Goal: Communication & Community: Share content

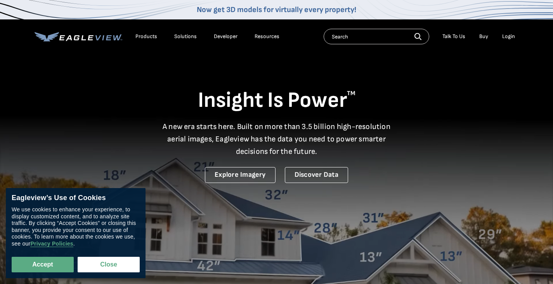
click at [511, 38] on div "Login" at bounding box center [508, 36] width 13 height 7
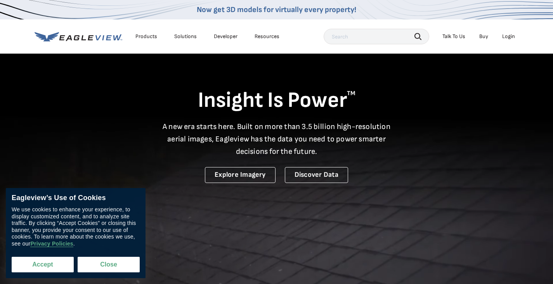
click at [57, 268] on button "Accept" at bounding box center [43, 265] width 62 height 16
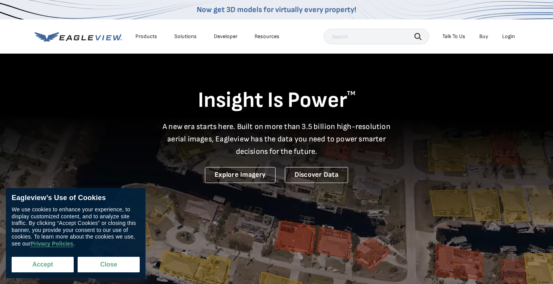
checkbox input "true"
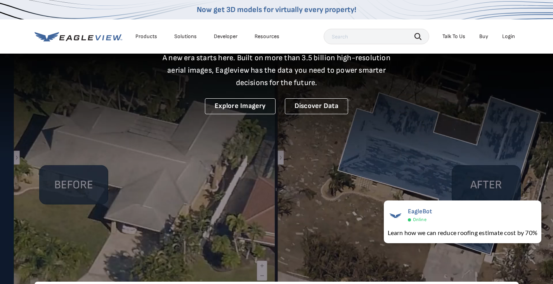
scroll to position [78, 0]
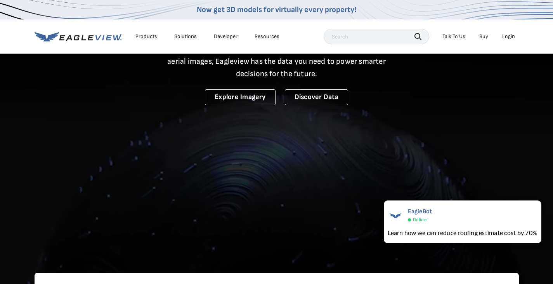
click at [367, 37] on input "text" at bounding box center [377, 37] width 106 height 16
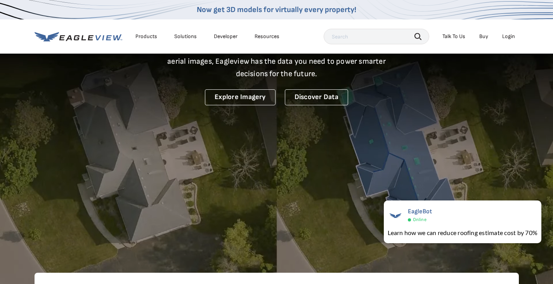
click at [147, 37] on div "Products" at bounding box center [147, 36] width 22 height 7
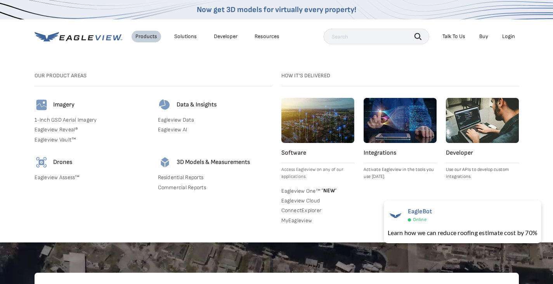
click at [41, 103] on img at bounding box center [42, 105] width 14 height 14
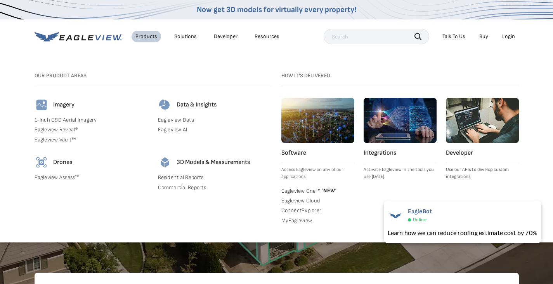
click at [63, 108] on h4 "Imagery" at bounding box center [63, 105] width 21 height 8
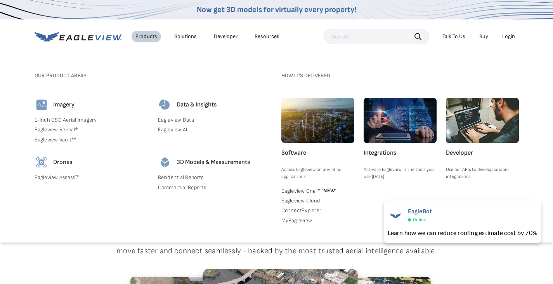
scroll to position [155, 0]
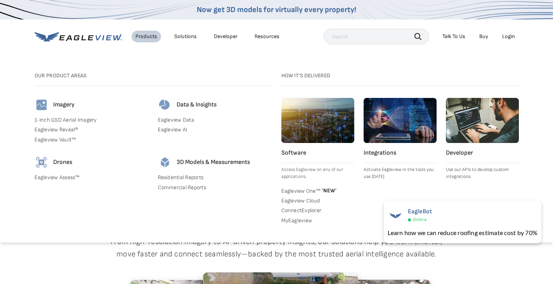
click at [484, 36] on link "Buy" at bounding box center [484, 36] width 9 height 7
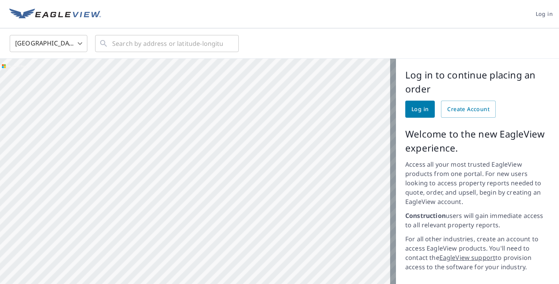
click at [311, 148] on div at bounding box center [198, 209] width 396 height 301
click at [371, 166] on div at bounding box center [198, 209] width 396 height 301
click at [413, 108] on span "Log in" at bounding box center [420, 109] width 17 height 10
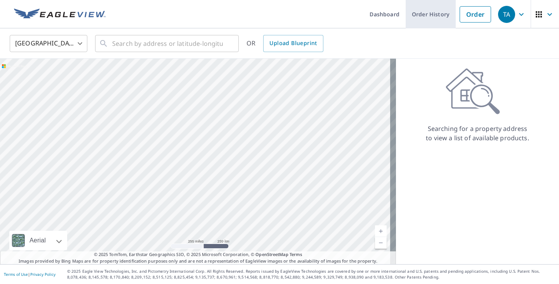
click at [415, 11] on link "Order History" at bounding box center [431, 14] width 50 height 28
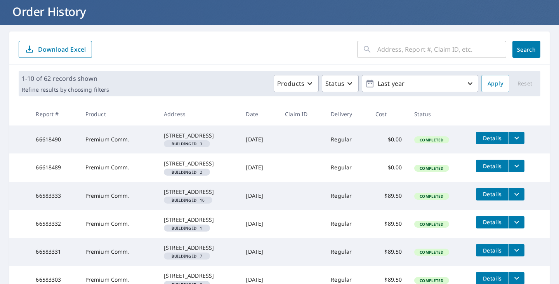
scroll to position [49, 0]
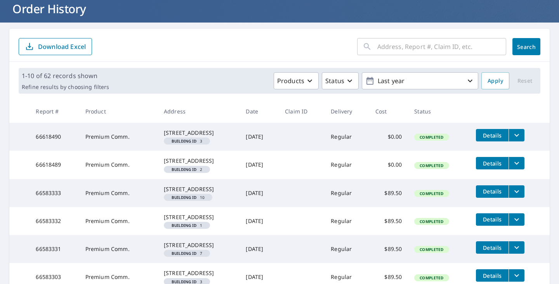
click at [407, 47] on input "text" at bounding box center [441, 47] width 129 height 22
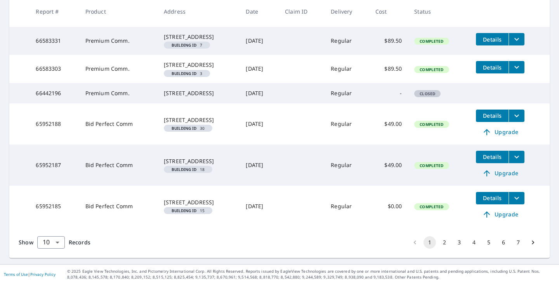
scroll to position [313, 0]
click at [470, 244] on button "4" at bounding box center [474, 242] width 12 height 12
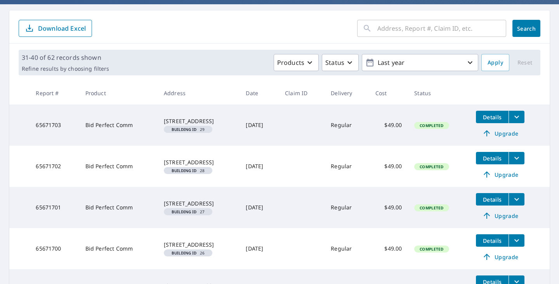
scroll to position [67, 0]
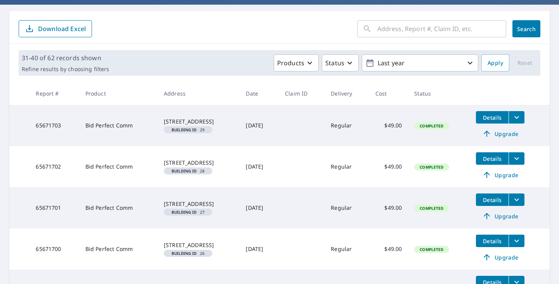
click at [392, 25] on input "text" at bounding box center [441, 29] width 129 height 22
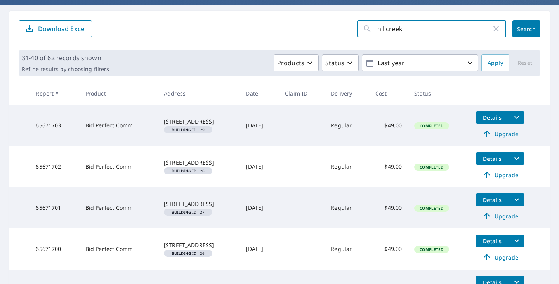
type input "hillcreek"
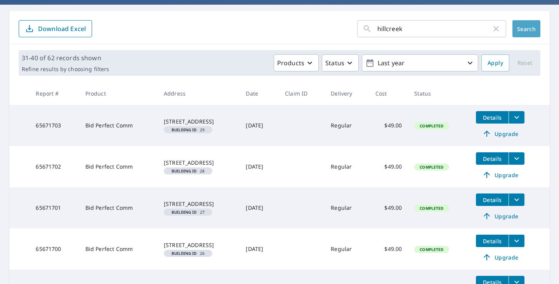
click at [524, 31] on span "Search" at bounding box center [527, 28] width 16 height 7
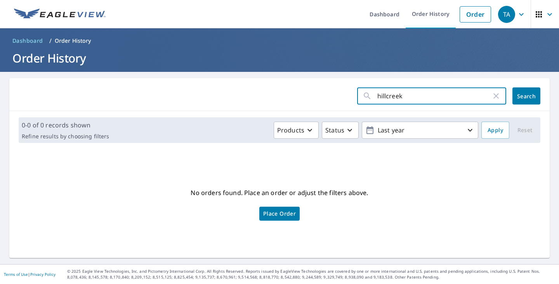
click at [412, 99] on input "hillcreek" at bounding box center [434, 96] width 114 height 22
type input "h"
click at [520, 100] on button "Search" at bounding box center [527, 95] width 28 height 17
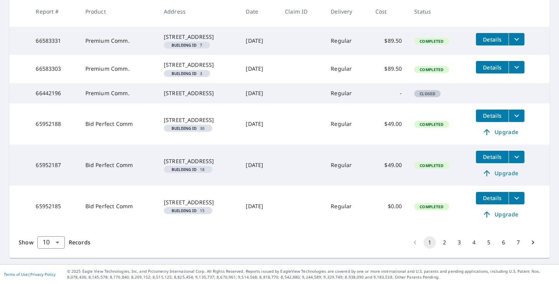
scroll to position [313, 0]
click at [59, 240] on body "TA TA Dashboard Order History Order TA Dashboard / Order History Order History …" at bounding box center [279, 142] width 559 height 284
click at [50, 267] on li "100" at bounding box center [51, 268] width 28 height 14
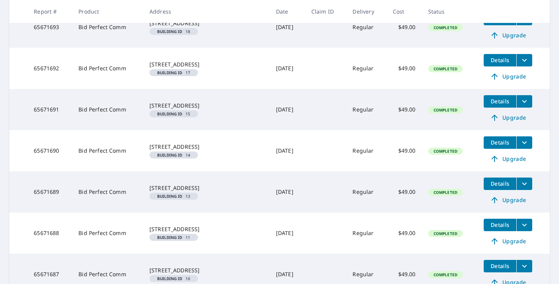
scroll to position [1712, 0]
click at [492, 64] on span "Details" at bounding box center [499, 59] width 23 height 7
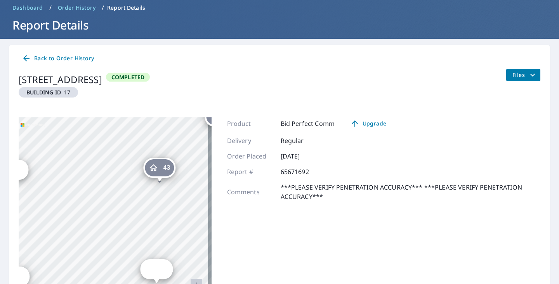
scroll to position [48, 0]
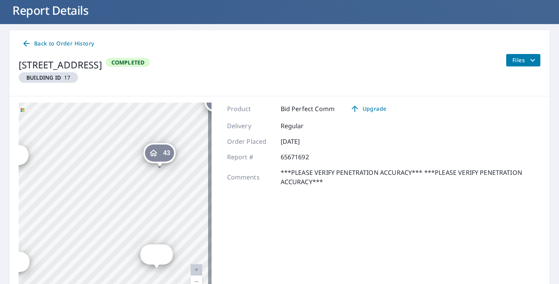
click at [513, 59] on span "Files" at bounding box center [525, 60] width 25 height 9
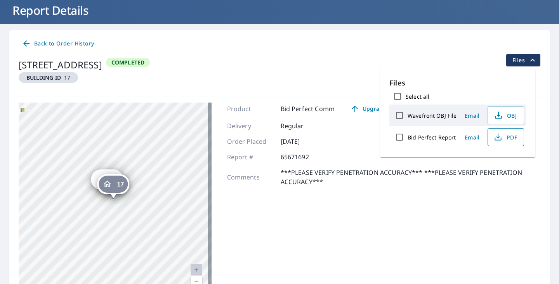
click at [509, 137] on span "PDF" at bounding box center [505, 136] width 25 height 9
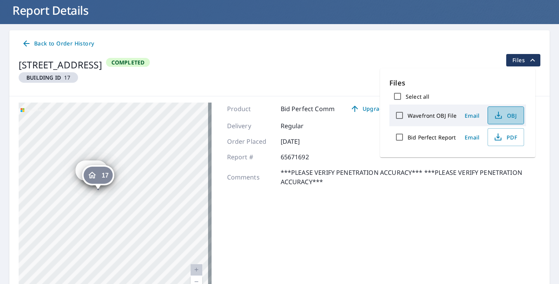
click at [497, 116] on icon "button" at bounding box center [498, 113] width 3 height 5
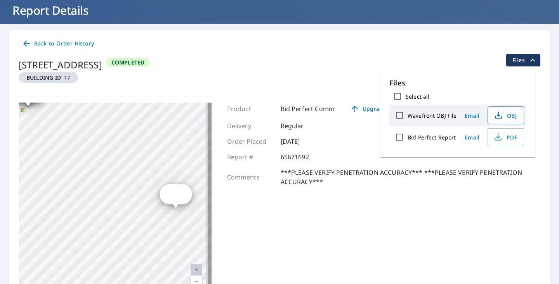
drag, startPoint x: 151, startPoint y: 223, endPoint x: 53, endPoint y: 125, distance: 138.7
click at [54, 125] on div "1 5545 Hill Creek Park Philadelphia, PA 19120 3 5545 Hill Creek Park Philadelph…" at bounding box center [115, 200] width 193 height 194
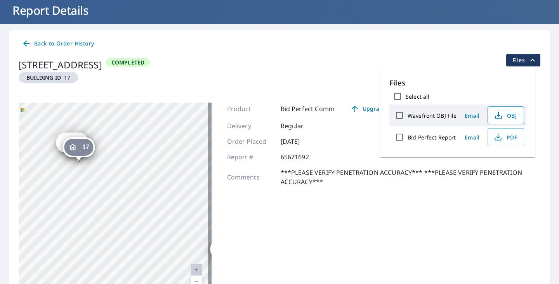
drag, startPoint x: 117, startPoint y: 203, endPoint x: 181, endPoint y: 195, distance: 63.8
click at [194, 283] on html "TA TA Dashboard Order History Order TA Dashboard / Order History / Report Detai…" at bounding box center [279, 142] width 559 height 284
drag, startPoint x: 88, startPoint y: 162, endPoint x: 79, endPoint y: 161, distance: 9.3
click at [79, 161] on div "1 5545 Hill Creek Park Philadelphia, PA 19120 3 5545 Hill Creek Park Philadelph…" at bounding box center [115, 200] width 193 height 194
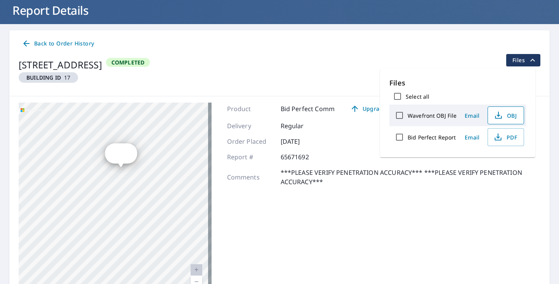
drag, startPoint x: 79, startPoint y: 161, endPoint x: 87, endPoint y: 167, distance: 10.3
click at [87, 167] on div "1 5545 Hill Creek Park Philadelphia, PA 19120 3 5545 Hill Creek Park Philadelph…" at bounding box center [115, 200] width 193 height 194
click at [469, 136] on span "Email" at bounding box center [472, 137] width 19 height 7
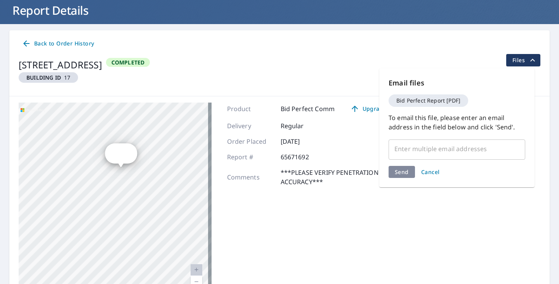
click at [403, 151] on input "text" at bounding box center [451, 148] width 118 height 15
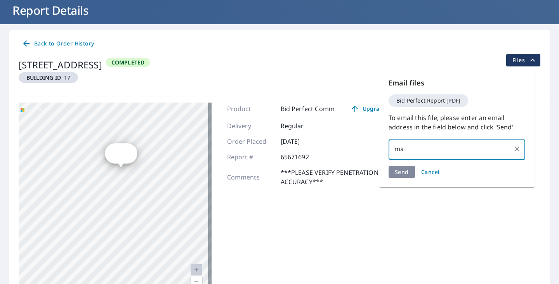
type input "m"
type input "abc"
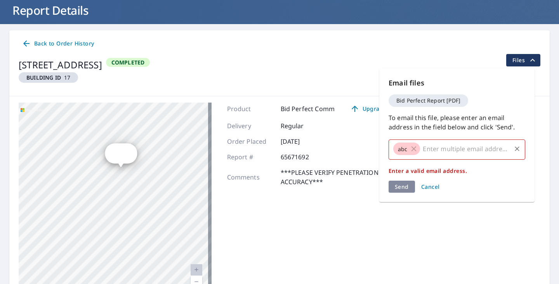
click at [415, 149] on icon at bounding box center [414, 148] width 9 height 9
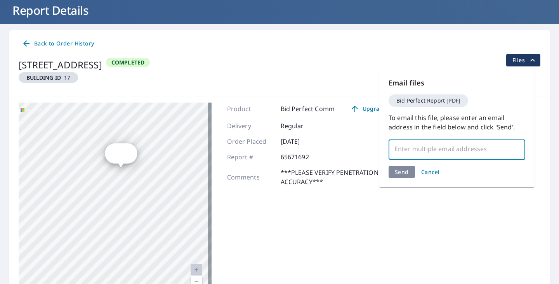
click at [419, 147] on input "text" at bounding box center [451, 148] width 118 height 15
paste input "Mark.Weber@abcsupply.com"
type input "Mark.Weber@abcsupply.com"
click at [405, 172] on div "Send Cancel" at bounding box center [457, 172] width 137 height 12
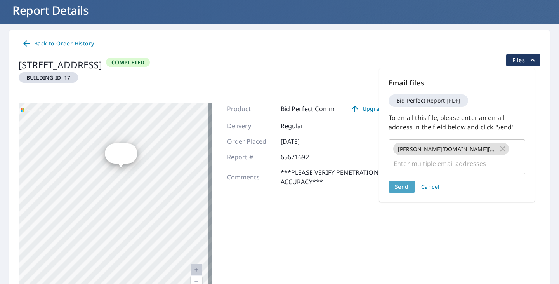
click at [403, 183] on span "Send" at bounding box center [402, 186] width 14 height 7
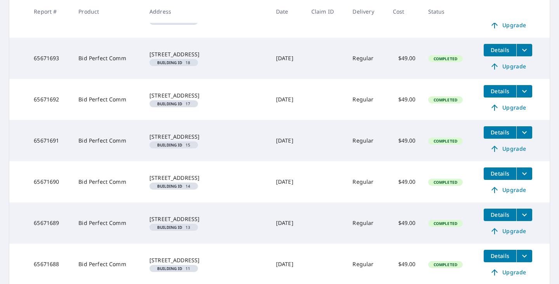
scroll to position [1672, 0]
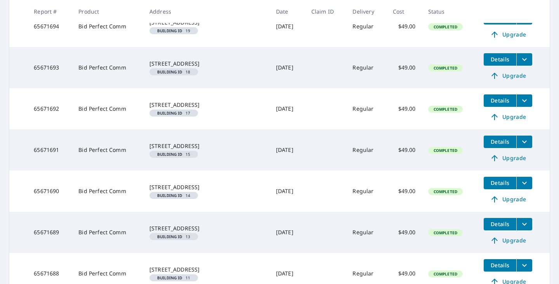
click at [491, 63] on span "Details" at bounding box center [499, 59] width 23 height 7
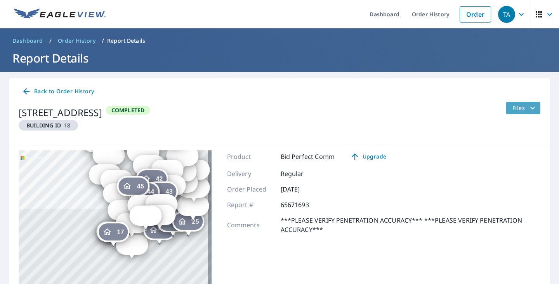
click at [506, 108] on button "Files" at bounding box center [523, 108] width 35 height 12
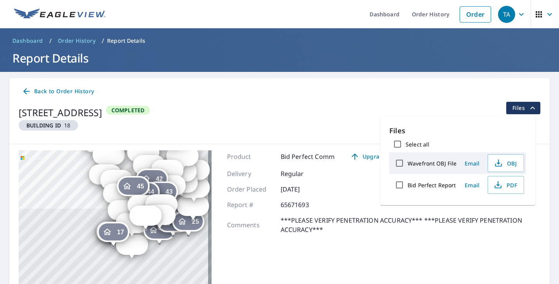
click at [466, 185] on span "Email" at bounding box center [472, 184] width 19 height 7
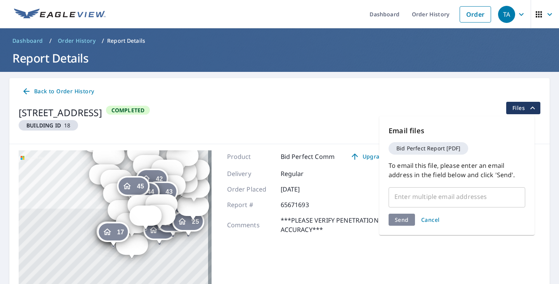
click at [413, 198] on input "text" at bounding box center [451, 196] width 118 height 15
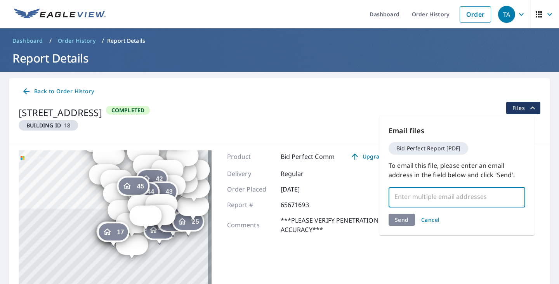
paste input "Mark.Weber@abcsupply.com"
type input "Mark.Weber@abcsupply.com"
click at [402, 219] on div "Send Cancel" at bounding box center [457, 220] width 137 height 12
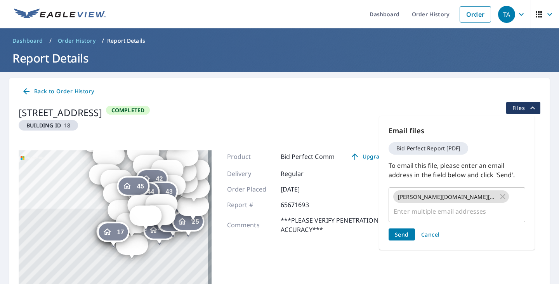
click at [402, 231] on span "Send" at bounding box center [402, 234] width 14 height 7
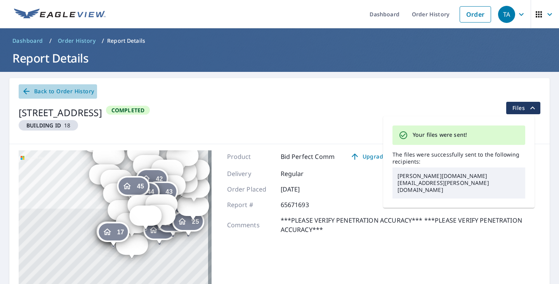
click at [59, 91] on span "Back to Order History" at bounding box center [58, 92] width 72 height 10
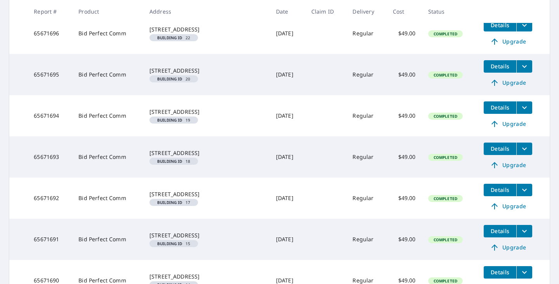
scroll to position [1592, 0]
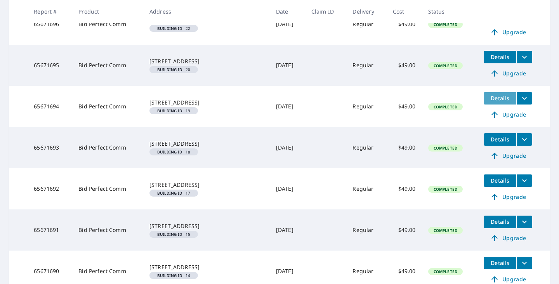
click at [488, 102] on span "Details" at bounding box center [499, 97] width 23 height 7
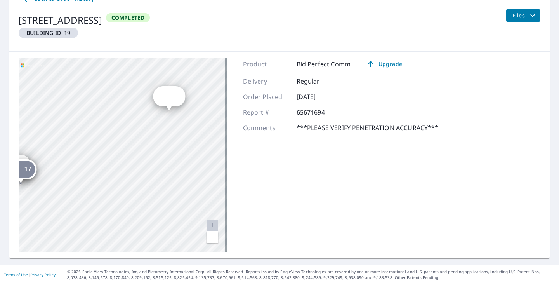
drag, startPoint x: 133, startPoint y: 145, endPoint x: 106, endPoint y: 239, distance: 97.9
click at [106, 239] on div "1 5545 Hill Creek Park Philadelphia, PA 19120 3 5545 Hill Creek Park Philadelph…" at bounding box center [123, 155] width 209 height 194
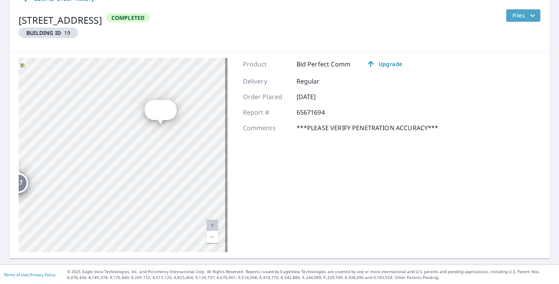
click at [513, 14] on span "Files" at bounding box center [525, 15] width 25 height 9
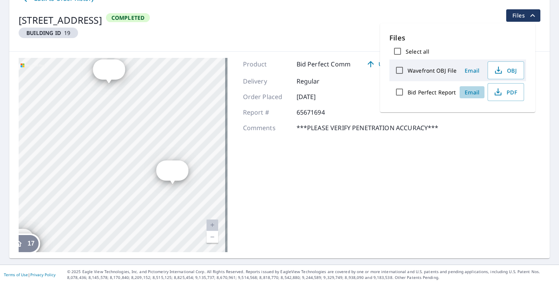
click at [472, 91] on span "Email" at bounding box center [472, 92] width 19 height 7
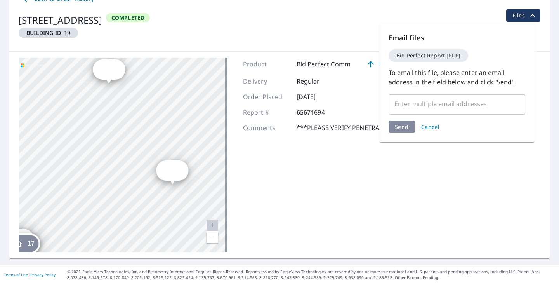
click at [448, 104] on input "text" at bounding box center [451, 103] width 118 height 15
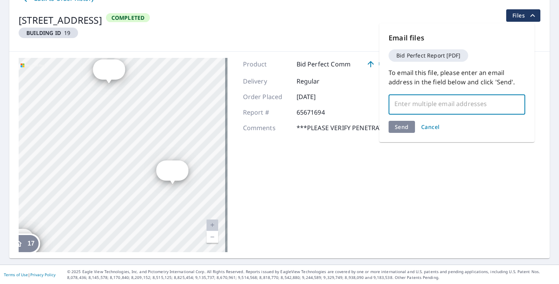
paste input "Mark.Weber@abcsupply.com"
type input "Mark.Weber@abcsupply.com"
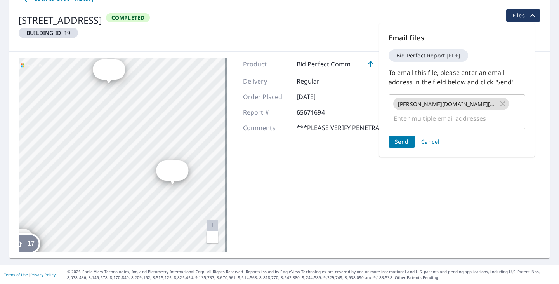
click at [403, 136] on div "Send Cancel" at bounding box center [457, 142] width 137 height 12
click at [403, 138] on span "Send" at bounding box center [402, 141] width 14 height 7
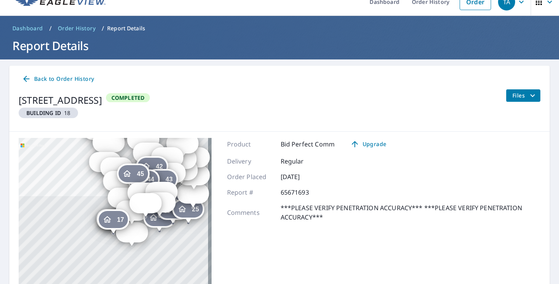
scroll to position [11, 0]
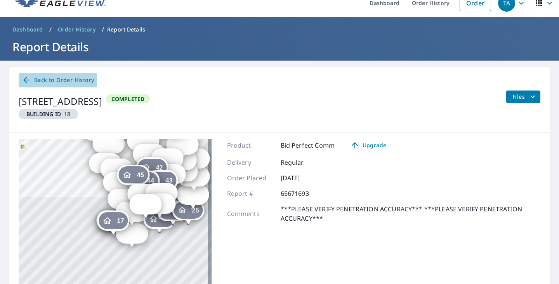
click at [71, 78] on span "Back to Order History" at bounding box center [58, 80] width 72 height 10
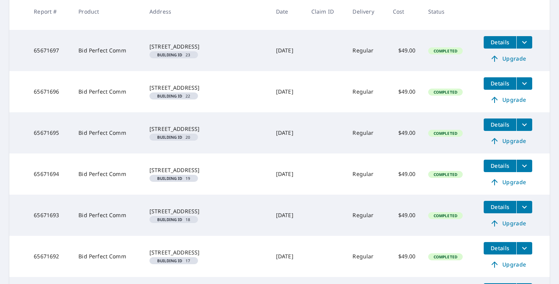
scroll to position [1523, 0]
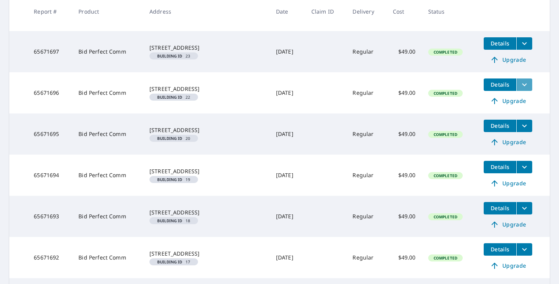
click at [520, 89] on icon "filesDropdownBtn-65671696" at bounding box center [524, 84] width 9 height 9
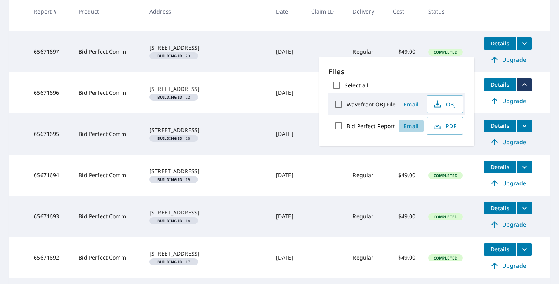
click at [408, 126] on span "Email" at bounding box center [411, 125] width 19 height 7
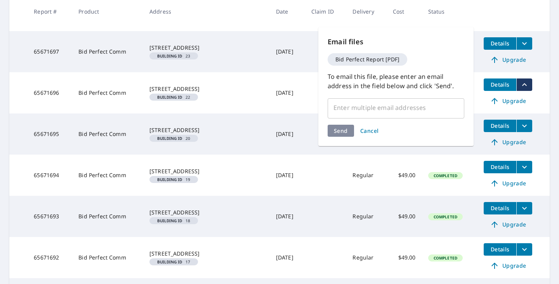
click at [337, 109] on input "text" at bounding box center [390, 107] width 118 height 15
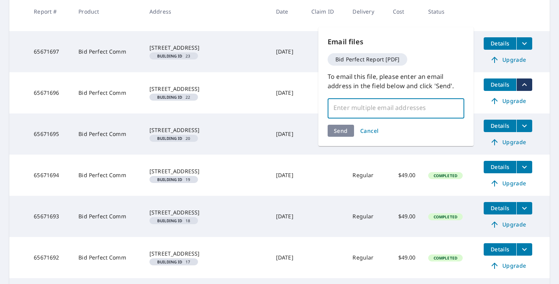
paste input "Mark.Weber@abcsupply.com"
type input "Mark.Weber@abcsupply.com"
click at [343, 130] on div "Send Cancel" at bounding box center [396, 131] width 137 height 12
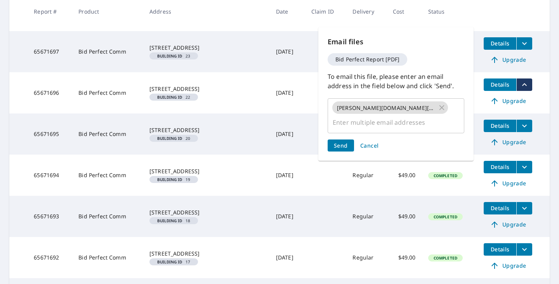
click at [343, 142] on span "Send" at bounding box center [341, 145] width 14 height 7
